Goal: Transaction & Acquisition: Obtain resource

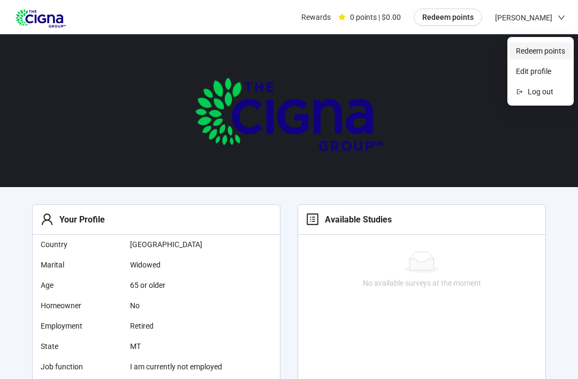
click at [560, 47] on span "Redeem points" at bounding box center [540, 51] width 49 height 12
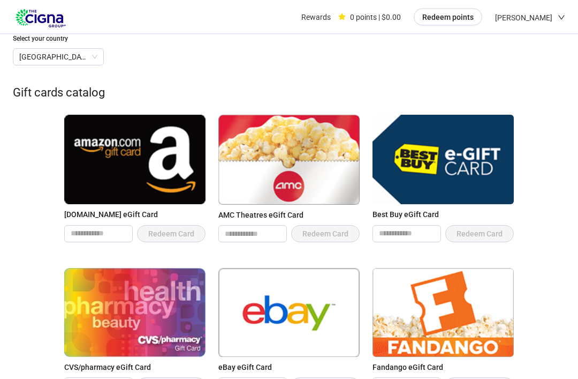
scroll to position [114, 0]
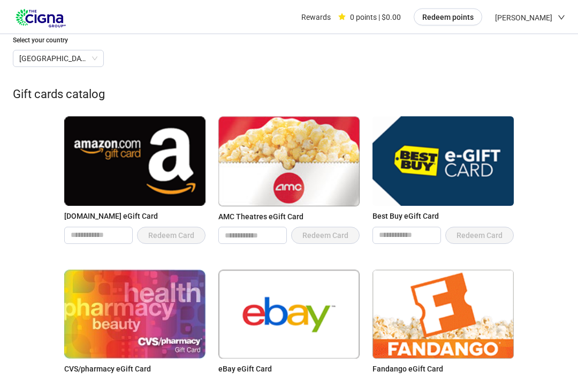
click at [150, 148] on img at bounding box center [134, 161] width 141 height 89
click at [110, 230] on input "number" at bounding box center [98, 236] width 67 height 16
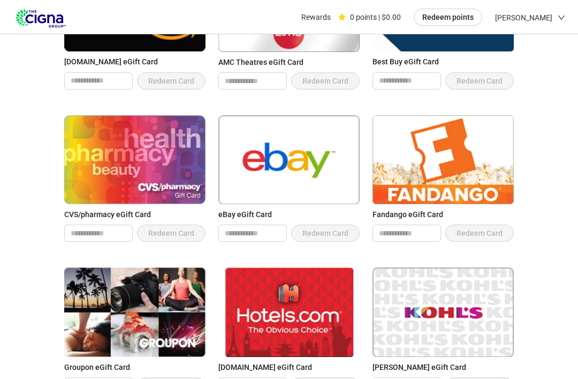
click at [568, 19] on header "Rewards 0 points | $0.00 Redeem points [PERSON_NAME]" at bounding box center [289, 17] width 578 height 34
click at [560, 23] on div "[PERSON_NAME]" at bounding box center [530, 17] width 70 height 35
click at [558, 18] on icon "down" at bounding box center [561, 17] width 7 height 7
click at [474, 18] on span "Redeem points" at bounding box center [448, 17] width 51 height 12
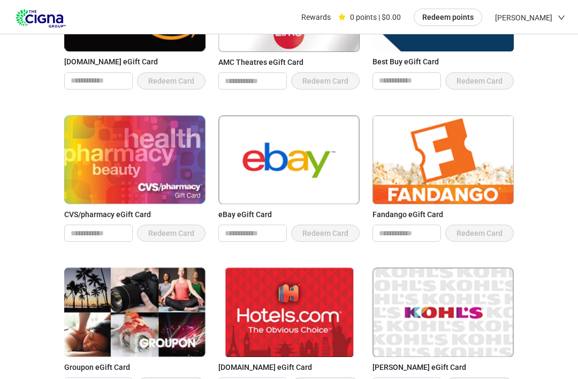
click at [561, 21] on icon "down" at bounding box center [561, 17] width 7 height 7
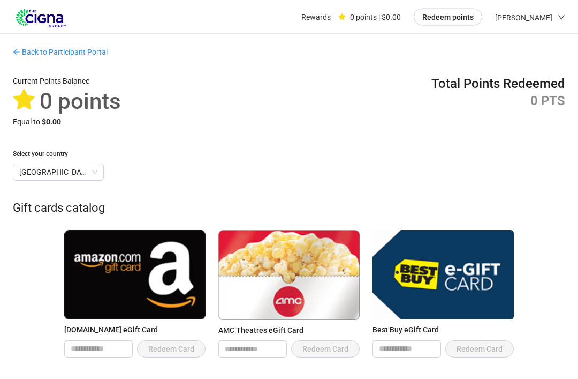
scroll to position [0, 0]
